Goal: Find specific page/section: Find specific page/section

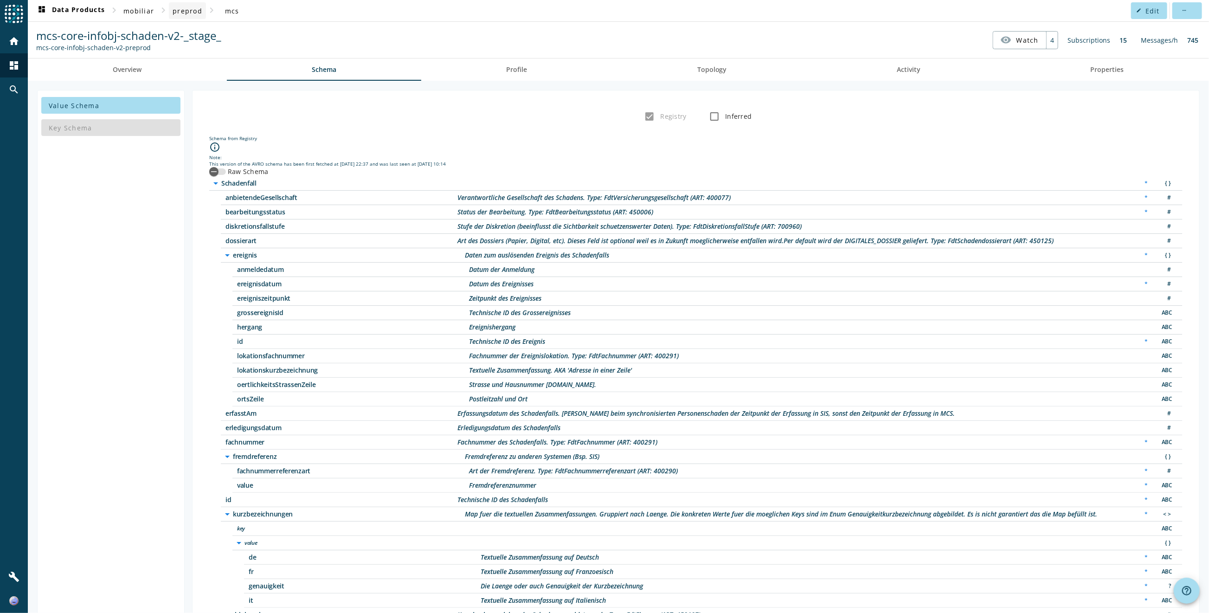
click at [193, 13] on span "preprod" at bounding box center [188, 10] width 30 height 9
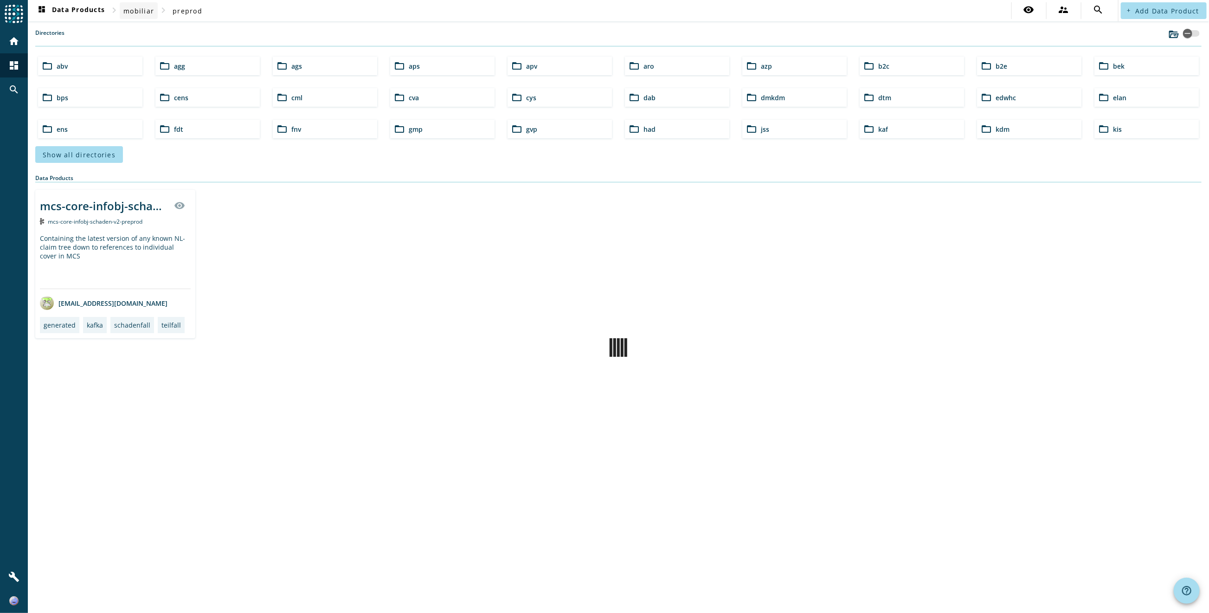
click at [149, 16] on span at bounding box center [139, 11] width 38 height 22
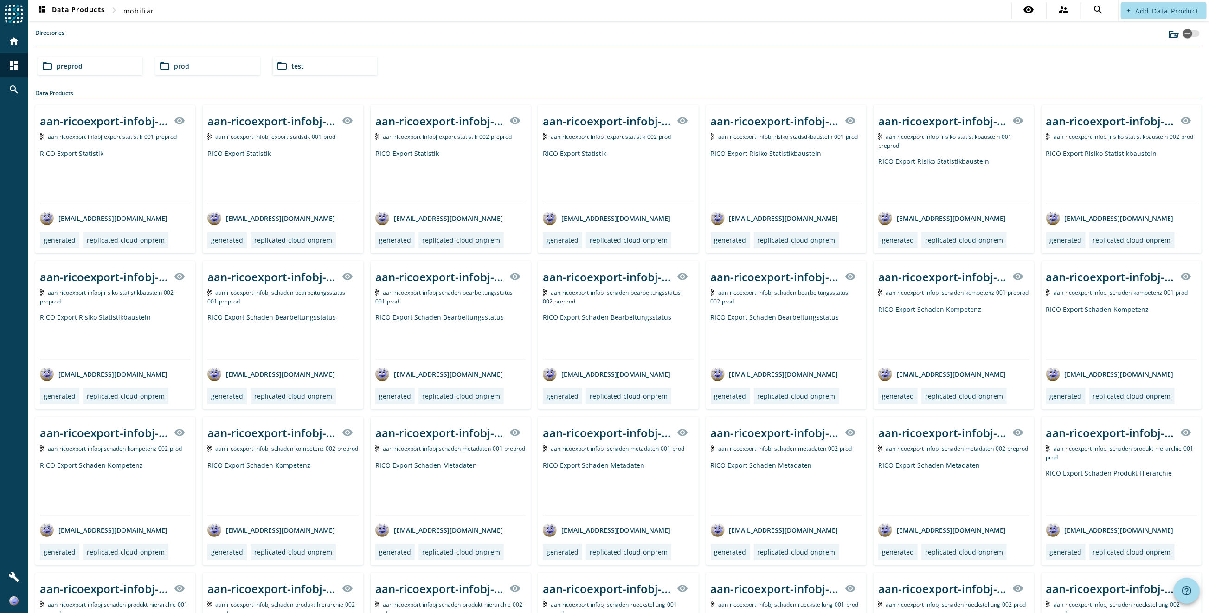
click at [261, 70] on div "folder_open preprod folder_open prod folder_open test" at bounding box center [618, 66] width 1168 height 26
click at [273, 65] on div "folder_open test" at bounding box center [325, 66] width 104 height 19
click at [358, 74] on div "folder_open preprod folder_open prod folder_open test" at bounding box center [618, 66] width 1168 height 26
click at [337, 62] on div "folder_open test" at bounding box center [325, 66] width 104 height 19
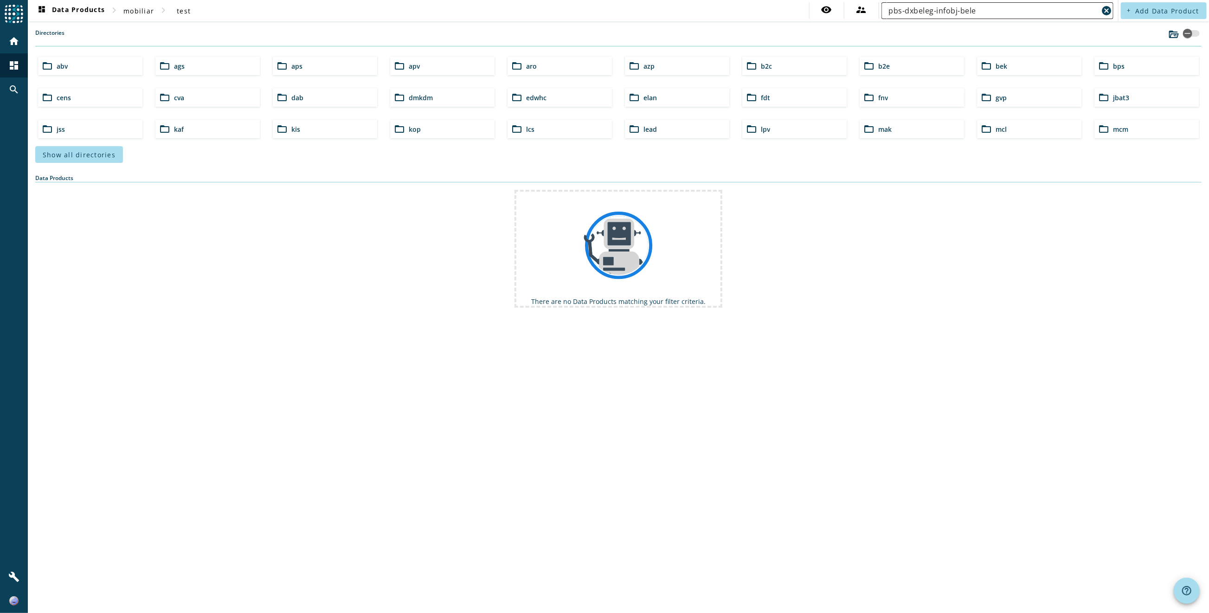
click at [954, 13] on input "pbs-dxbeleg-infobj-bele" at bounding box center [994, 10] width 210 height 11
click at [979, 11] on input "pbs-dxbeleg-infobj-bele" at bounding box center [994, 10] width 210 height 11
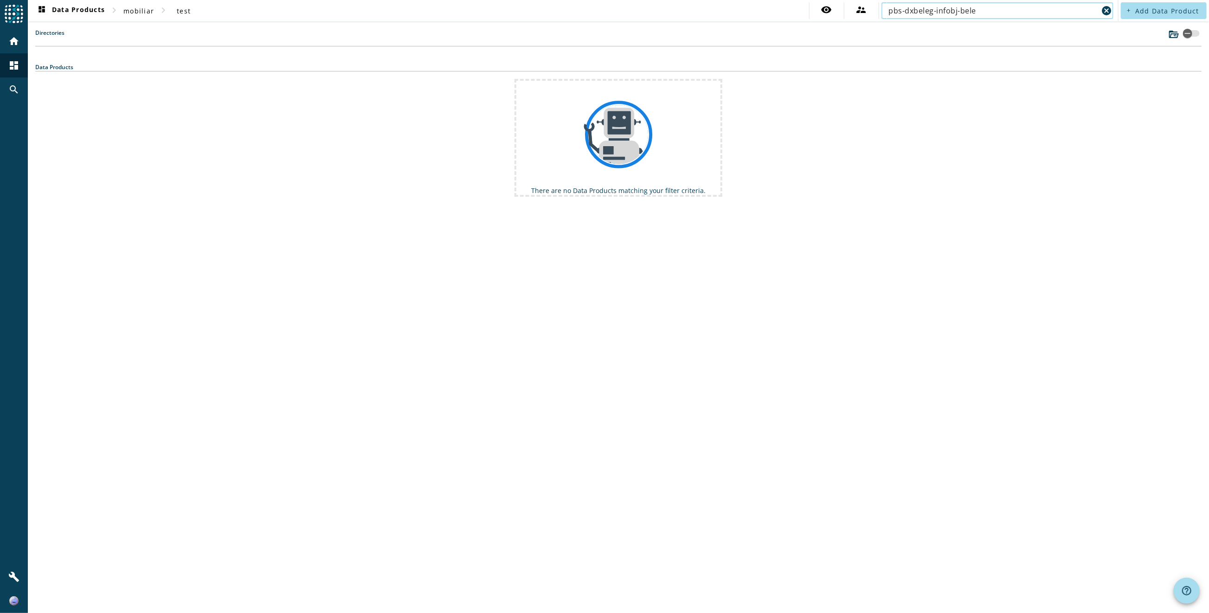
click at [948, 8] on input "pbs-dxbeleg-infobj-bele" at bounding box center [994, 10] width 210 height 11
drag, startPoint x: 961, startPoint y: 10, endPoint x: 729, endPoint y: -12, distance: 233.0
click at [729, 0] on html "menu Agoora home dashboard search build dashboard Data Products chevron_right m…" at bounding box center [604, 306] width 1209 height 613
type input "bele"
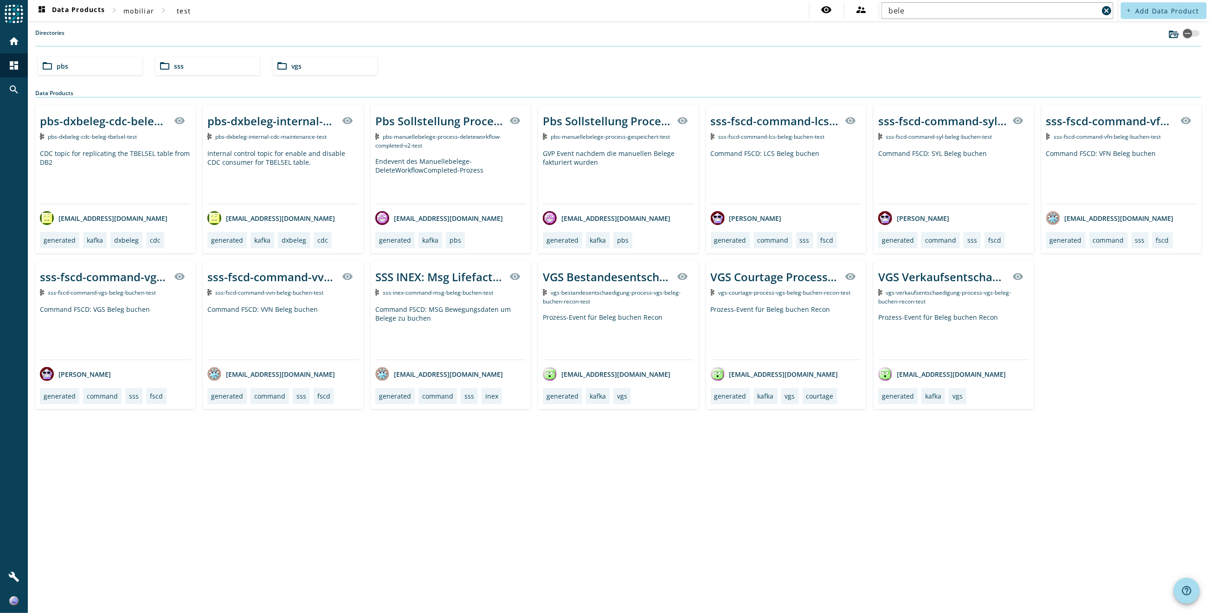
click at [371, 506] on div "dashboard Data Products chevron_right mobiliar chevron_right test visibility su…" at bounding box center [618, 306] width 1181 height 613
click at [371, 499] on div "dashboard Data Products chevron_right mobiliar chevron_right test visibility su…" at bounding box center [618, 306] width 1181 height 613
